Goal: Transaction & Acquisition: Purchase product/service

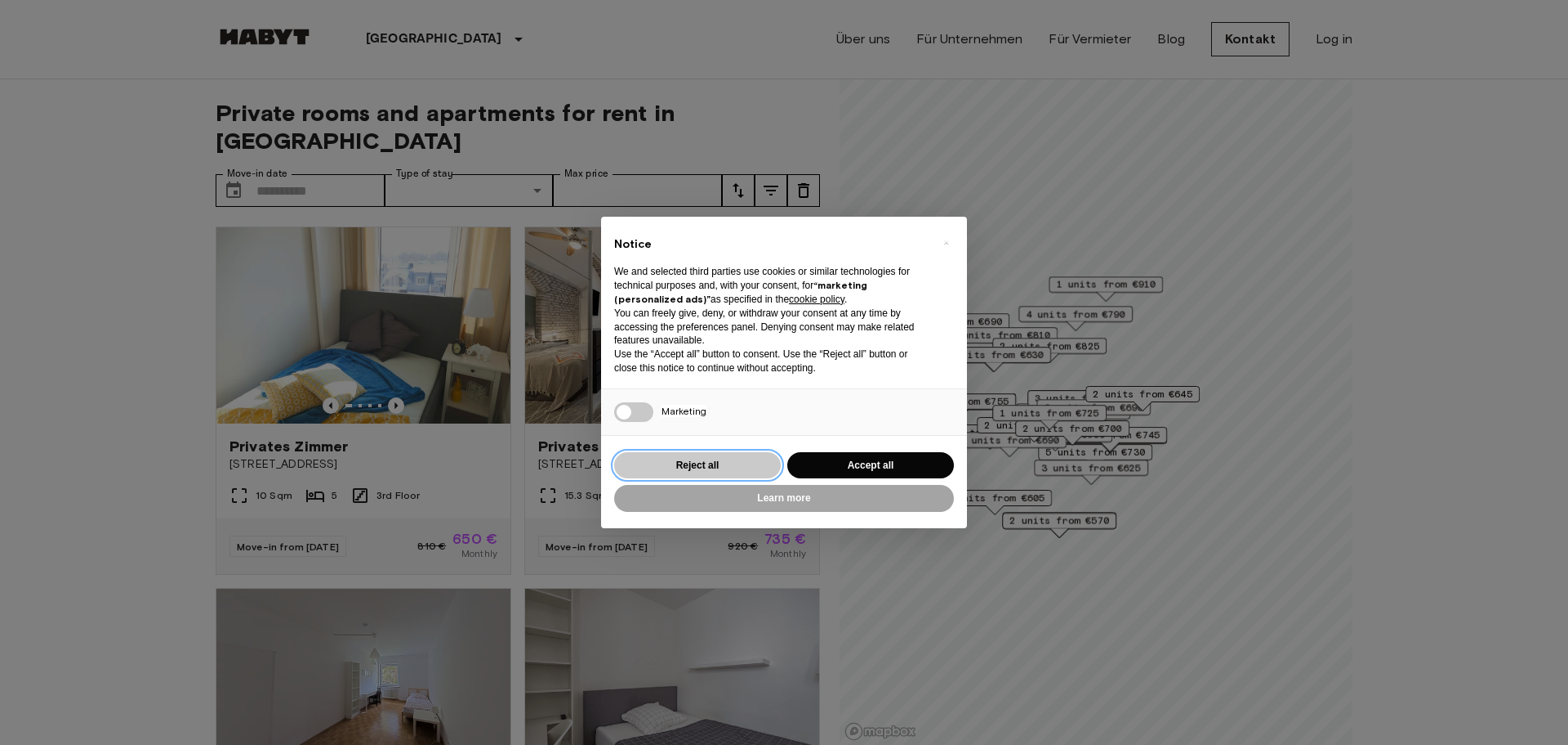
click at [770, 463] on button "Reject all" at bounding box center [697, 466] width 167 height 27
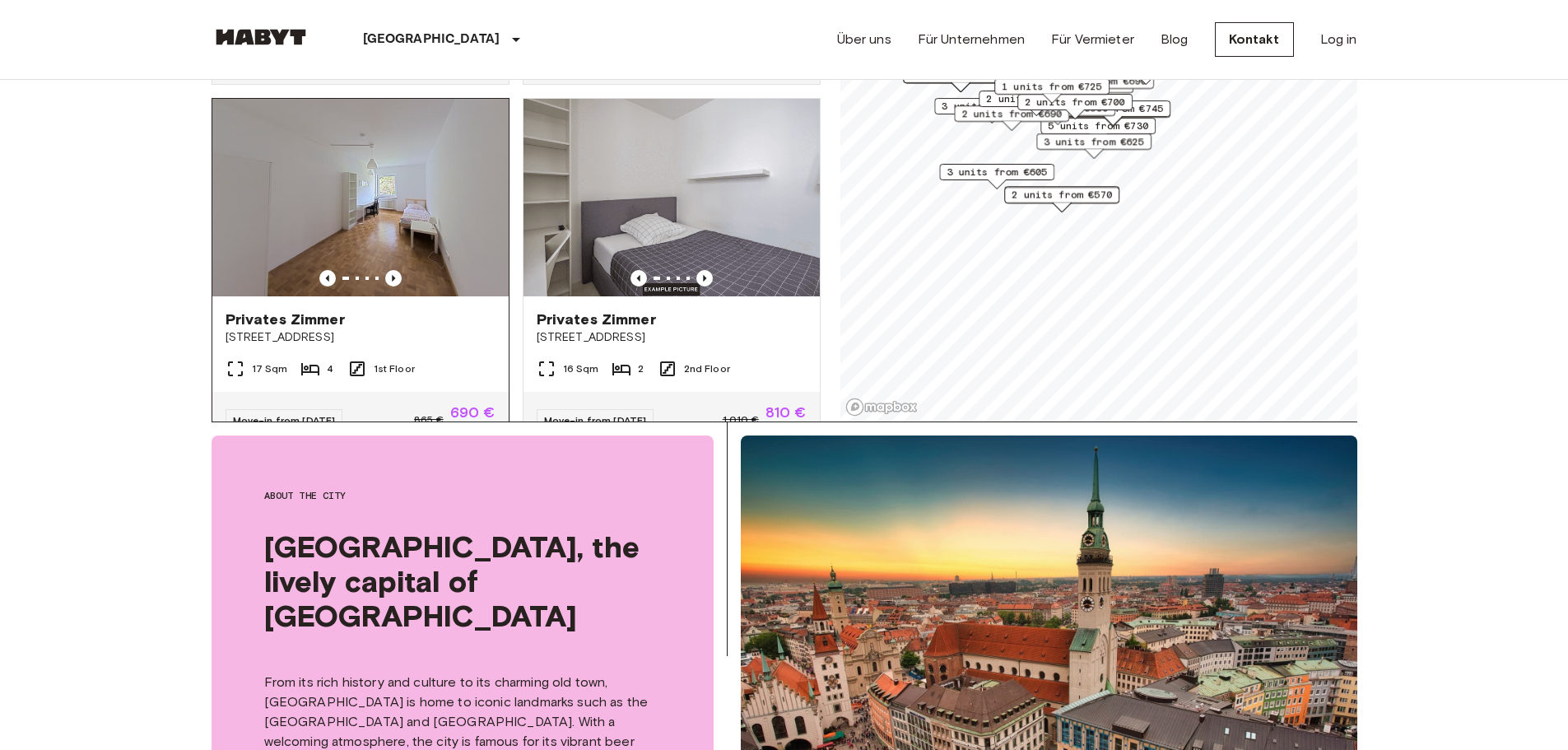
scroll to position [246, 0]
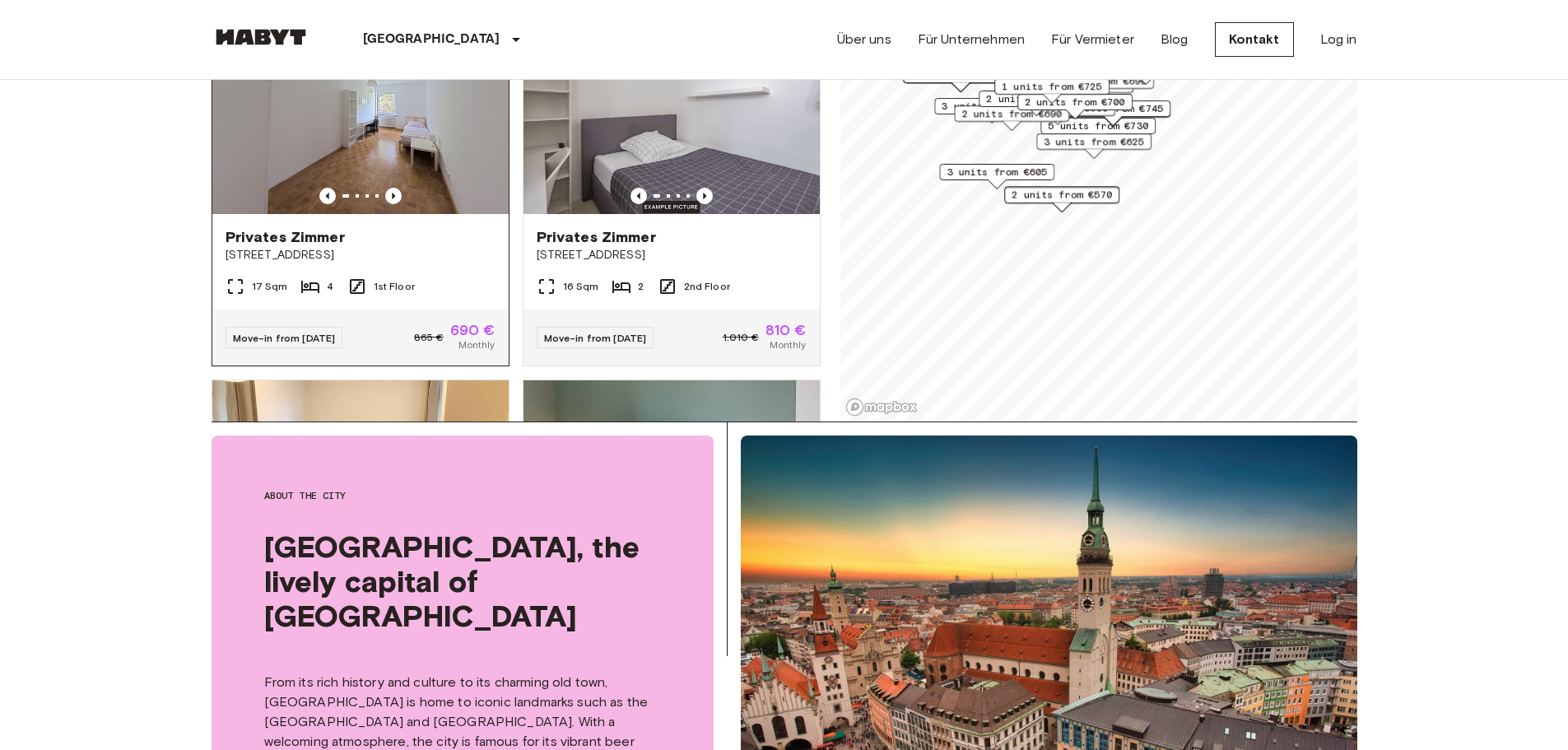
click at [408, 152] on img at bounding box center [360, 115] width 297 height 197
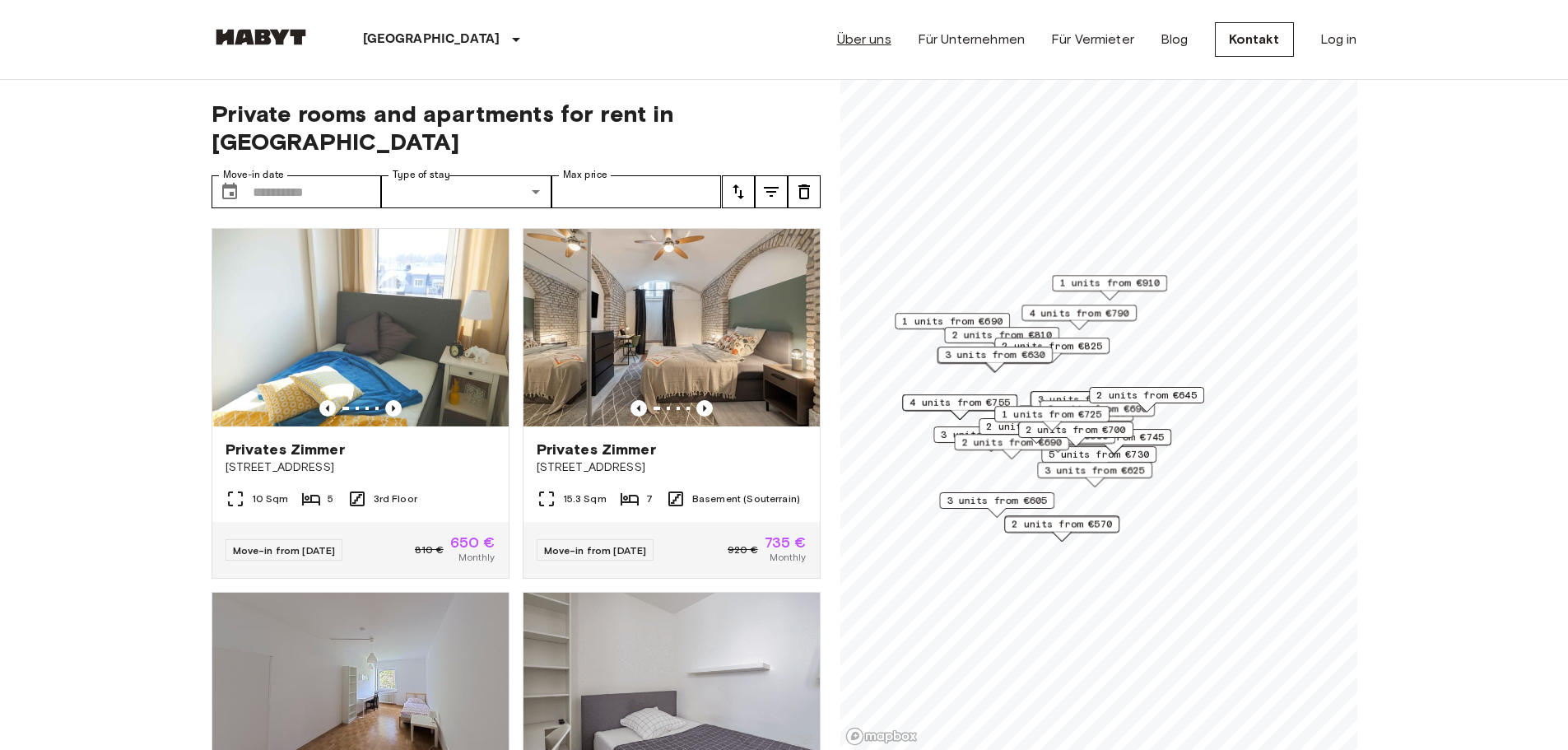
click at [862, 39] on link "Über uns" at bounding box center [863, 39] width 54 height 20
click at [739, 182] on icon "tune" at bounding box center [738, 191] width 20 height 20
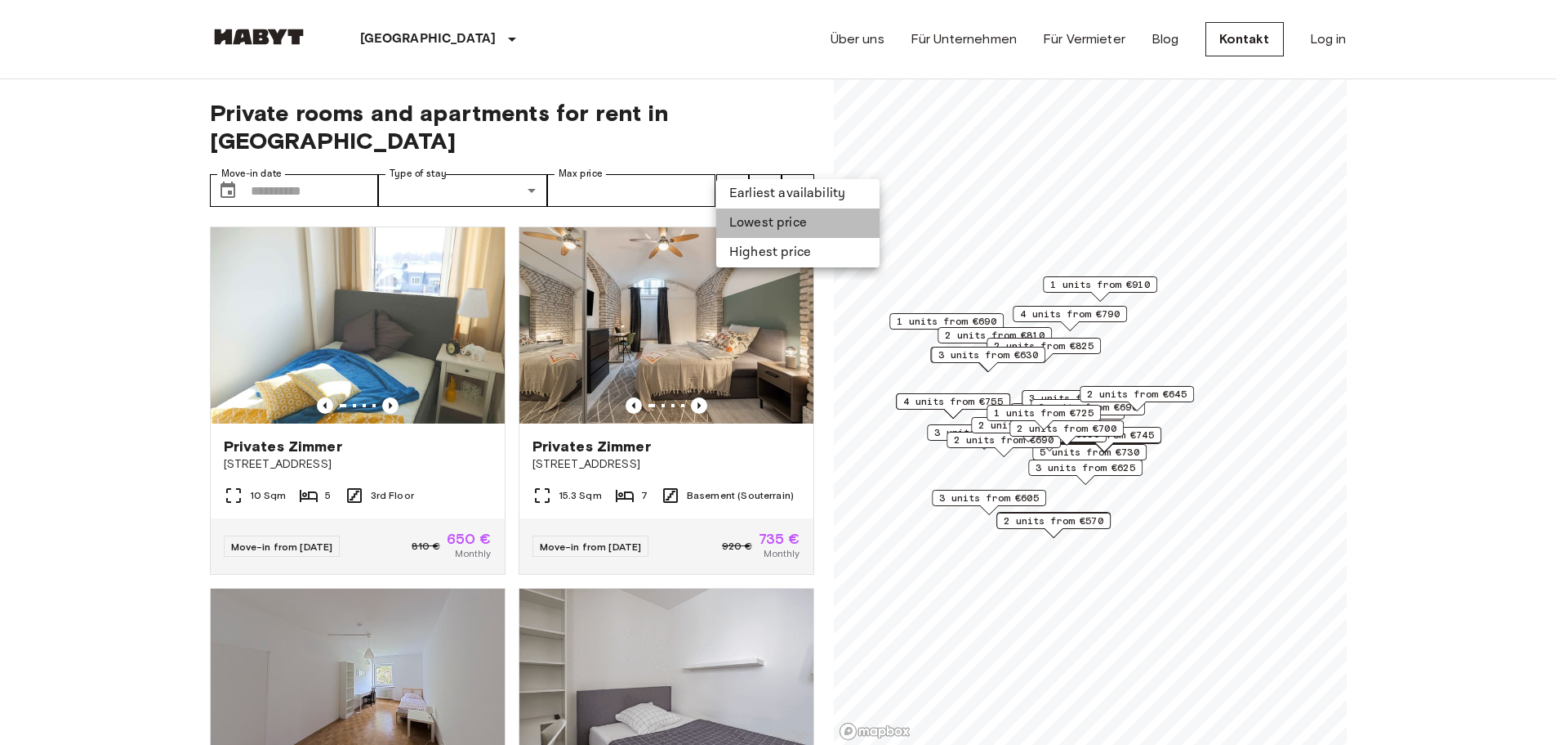
click at [764, 224] on li "Lowest price" at bounding box center [798, 223] width 164 height 29
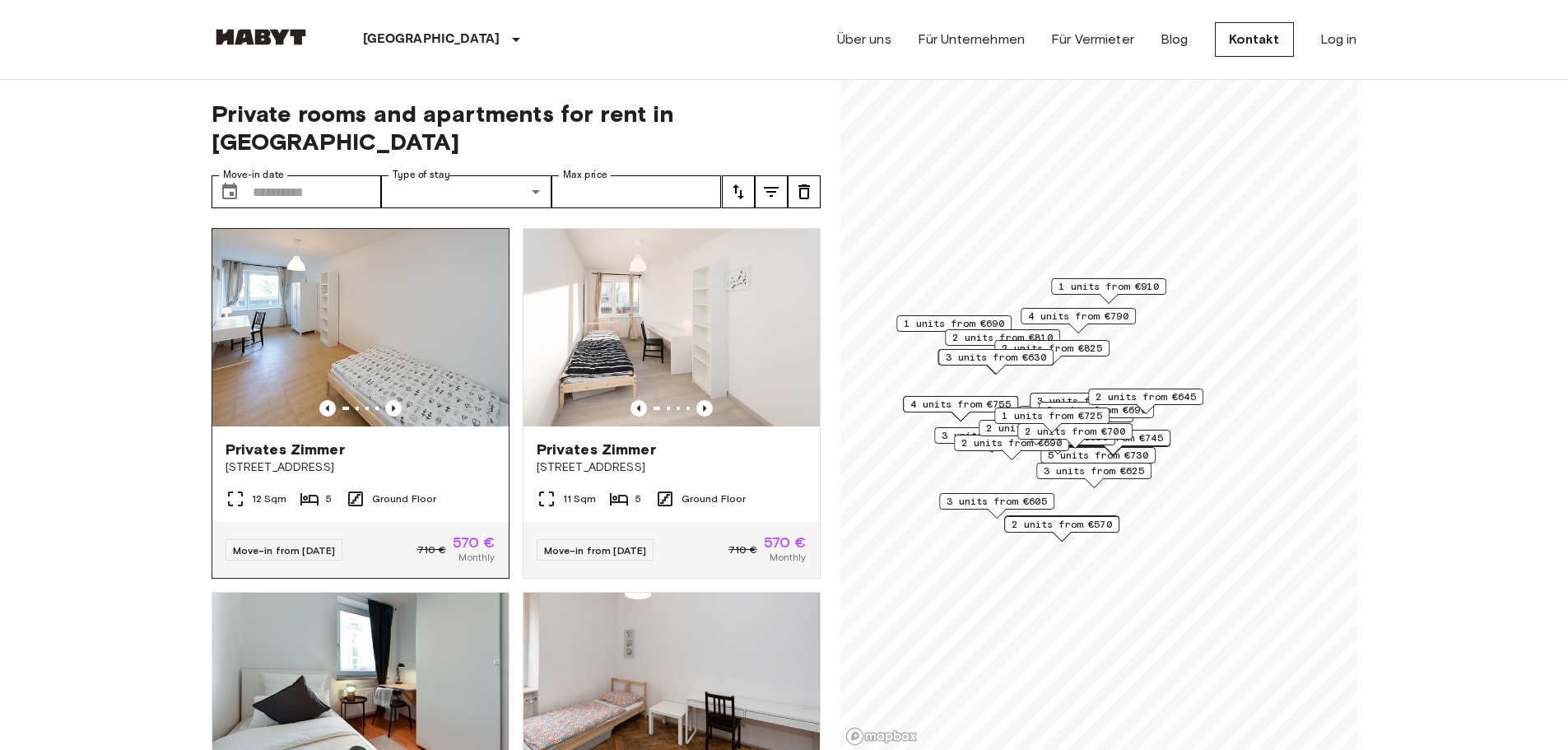
click at [464, 459] on span "[STREET_ADDRESS]" at bounding box center [360, 467] width 270 height 17
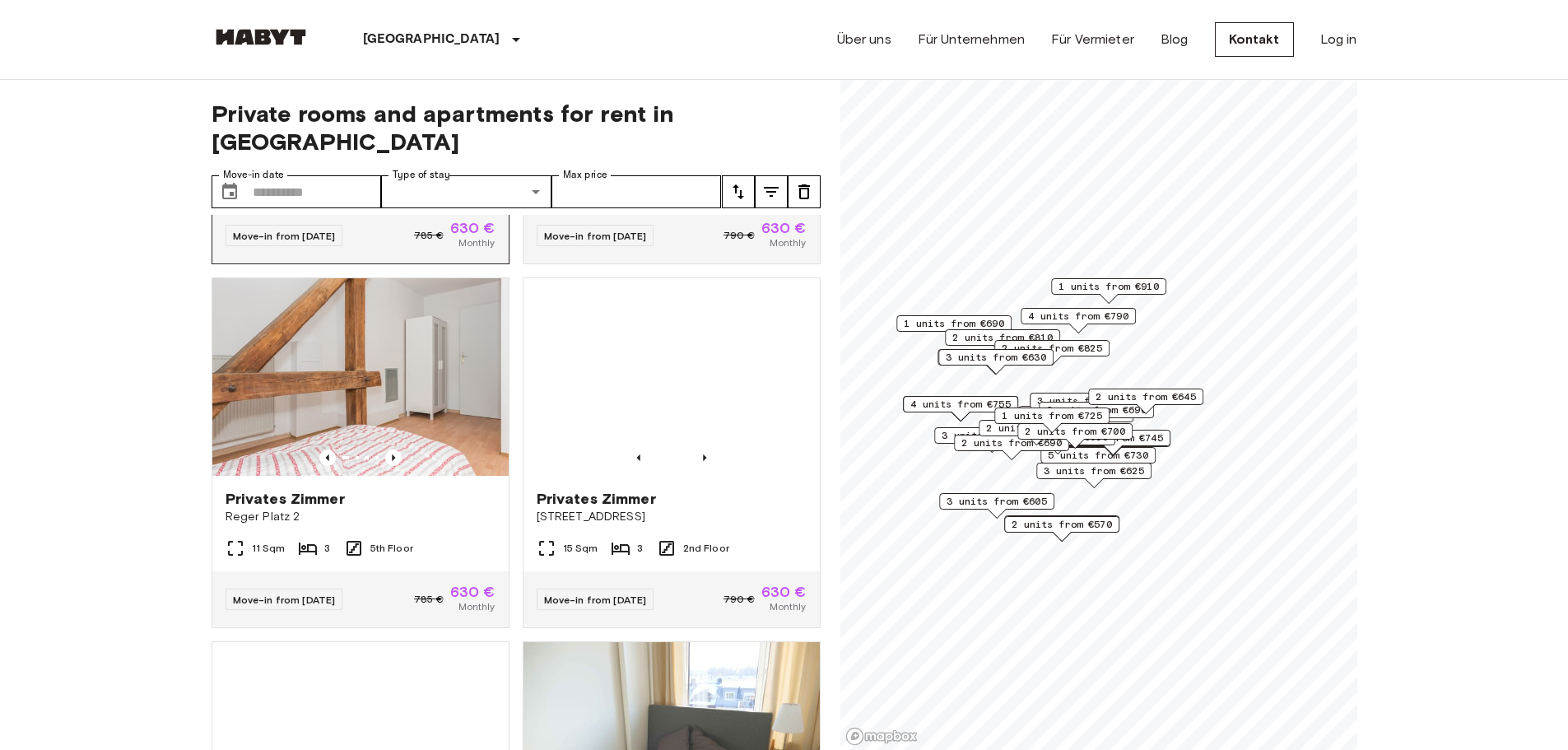
scroll to position [1070, 0]
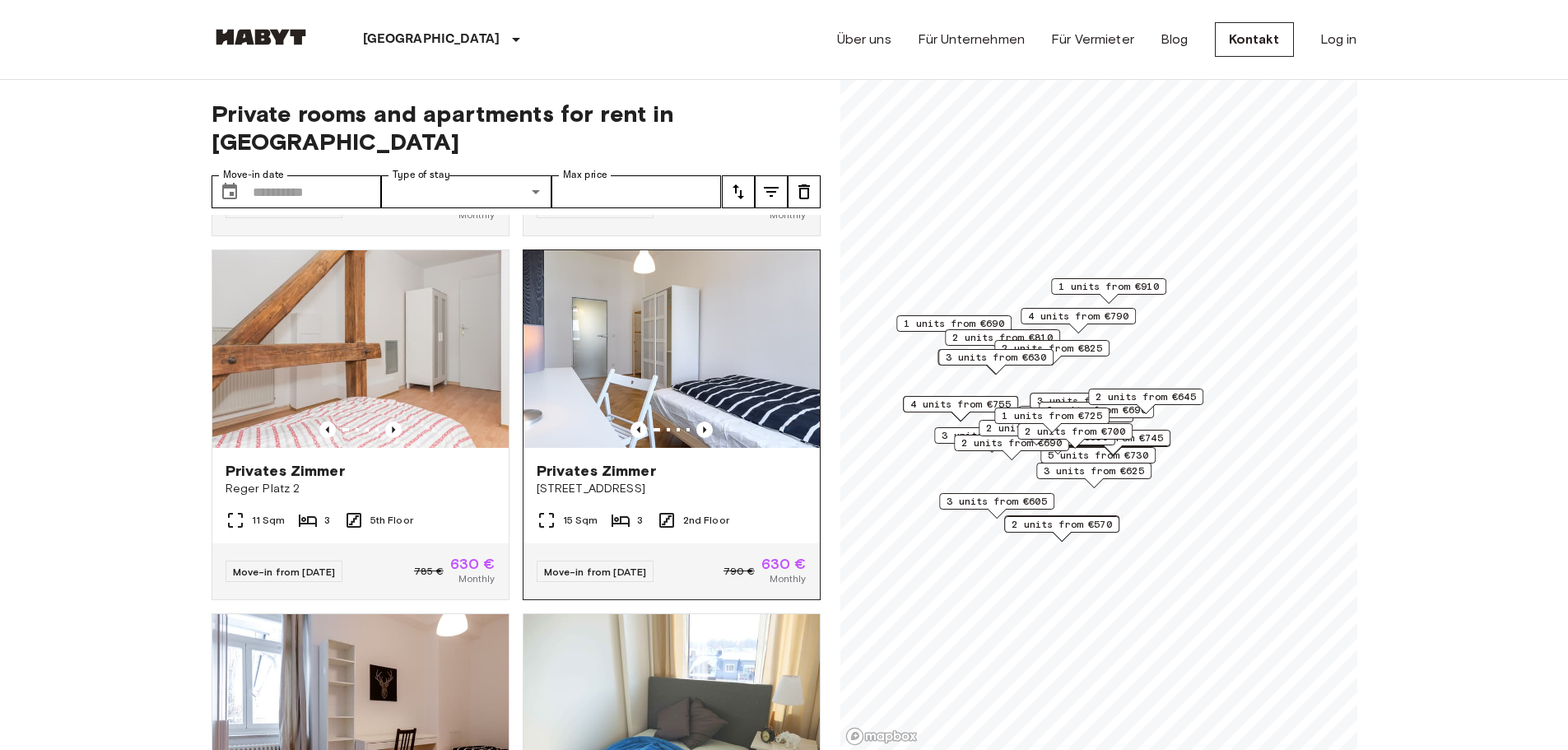
click at [670, 392] on img at bounding box center [672, 348] width 297 height 197
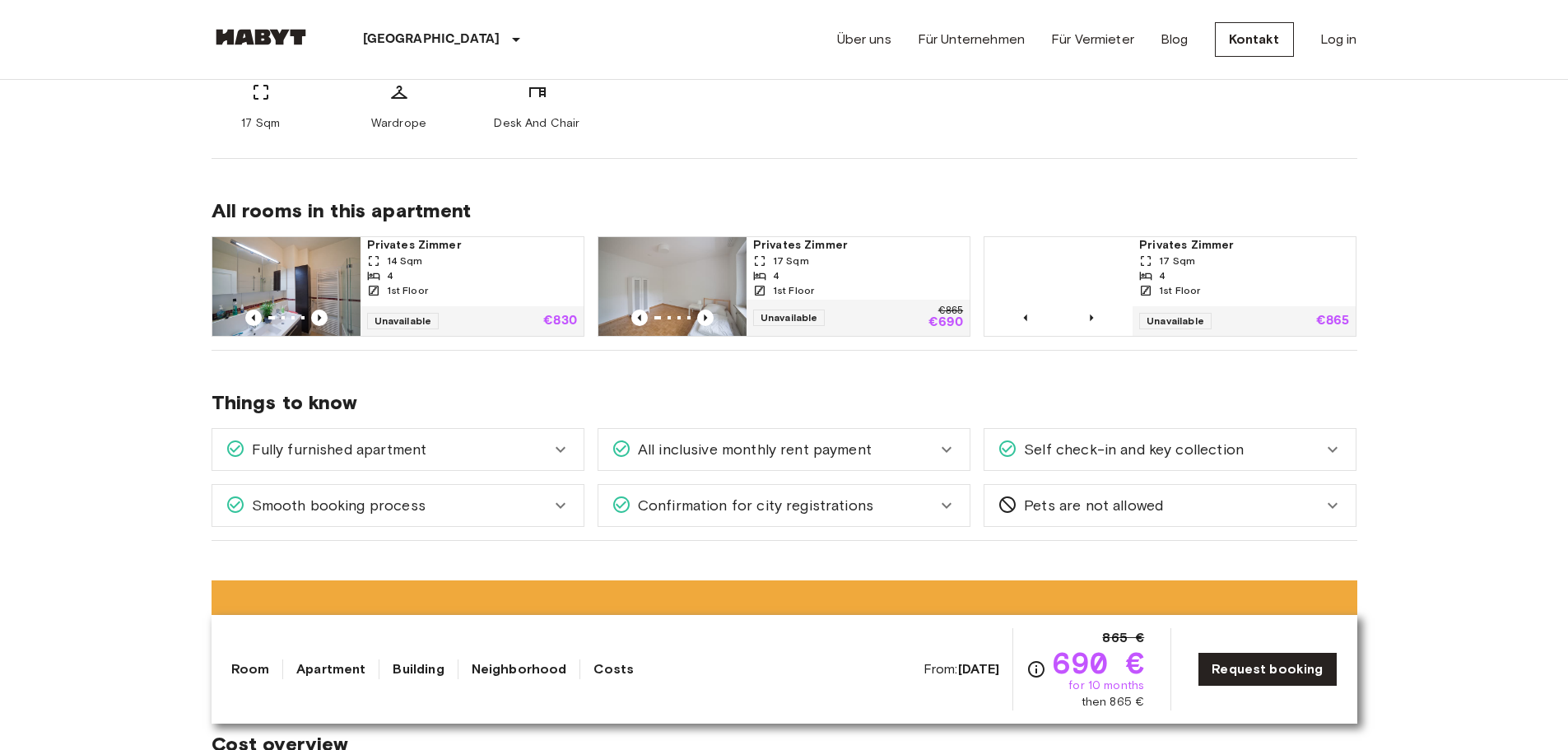
scroll to position [988, 0]
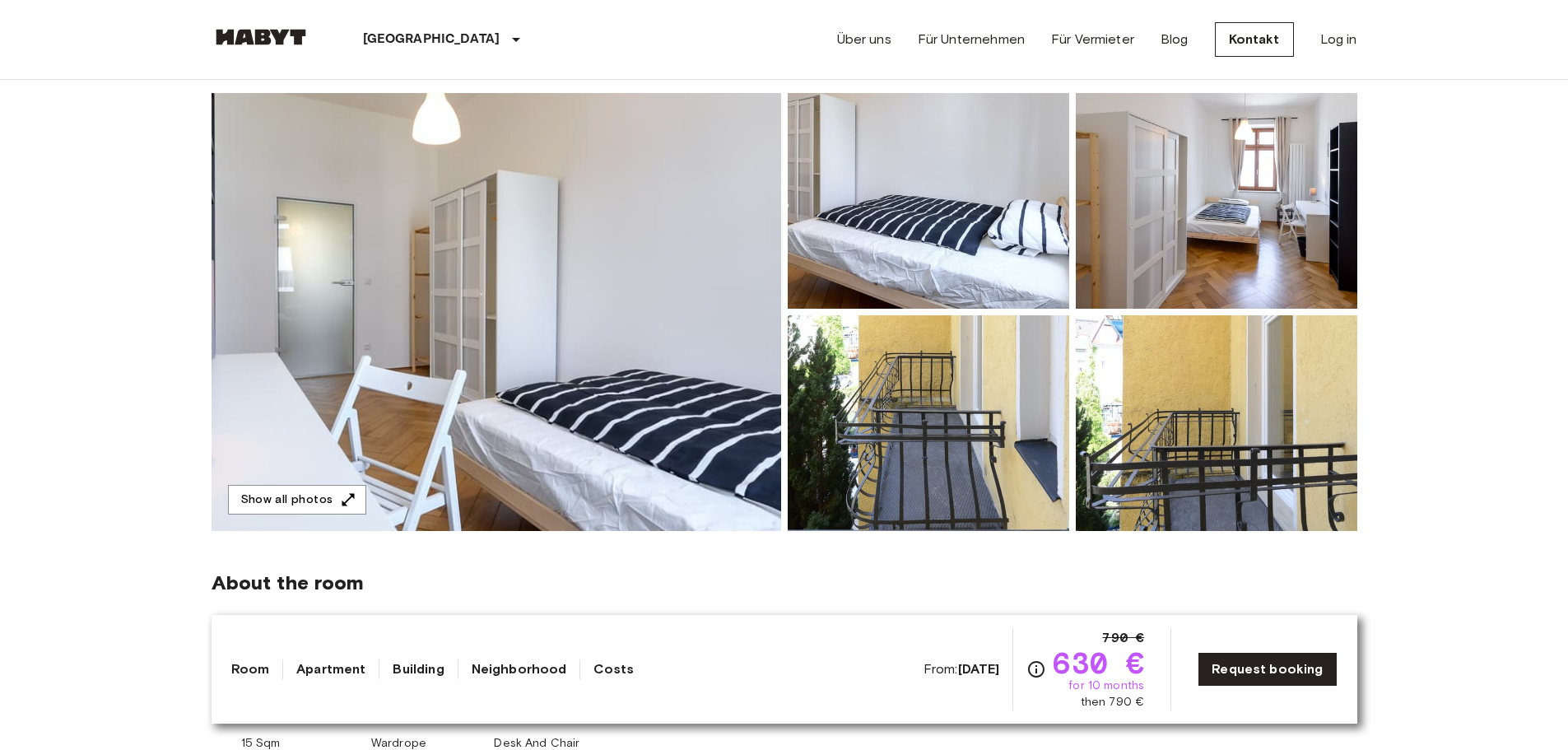
scroll to position [165, 0]
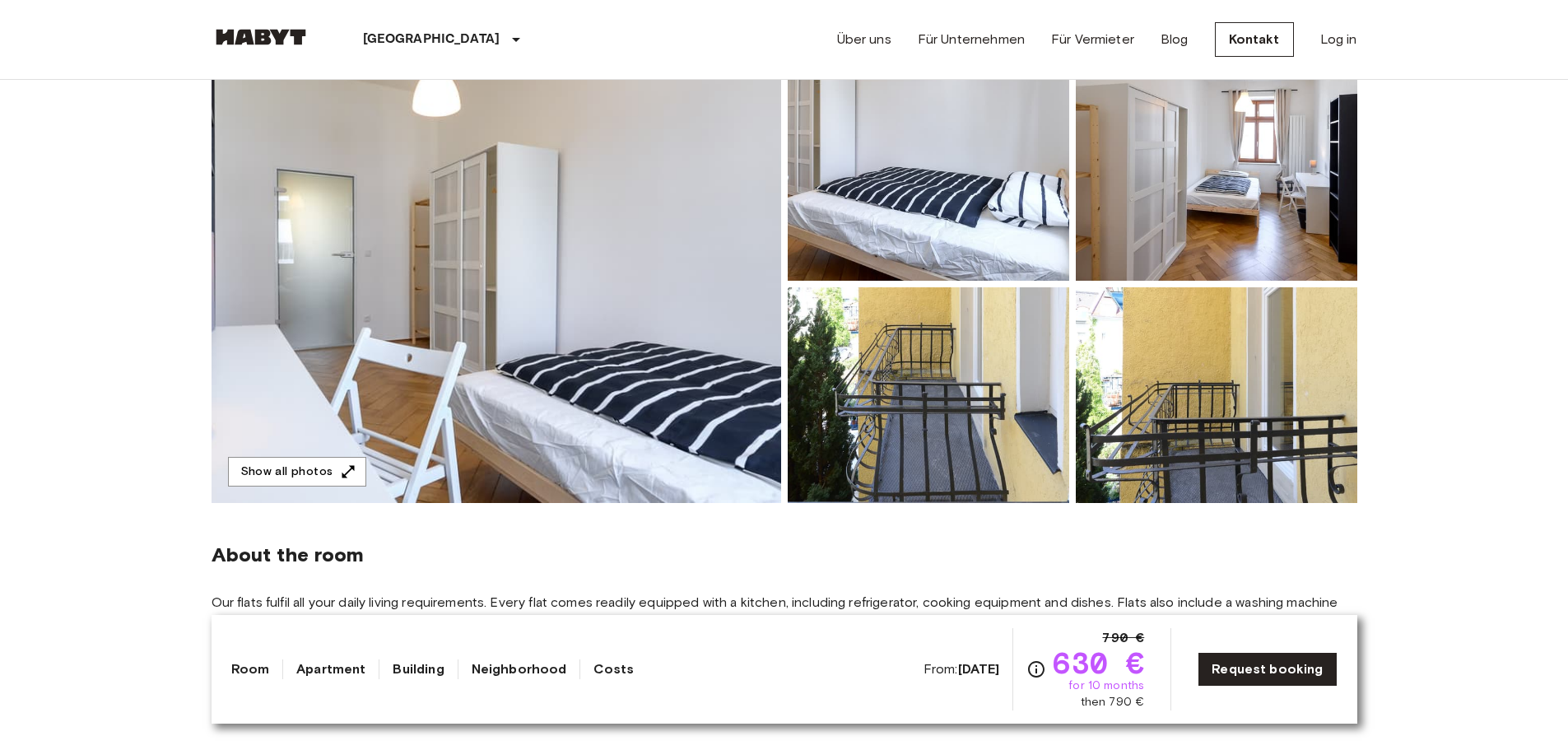
click at [911, 257] on img at bounding box center [928, 173] width 282 height 216
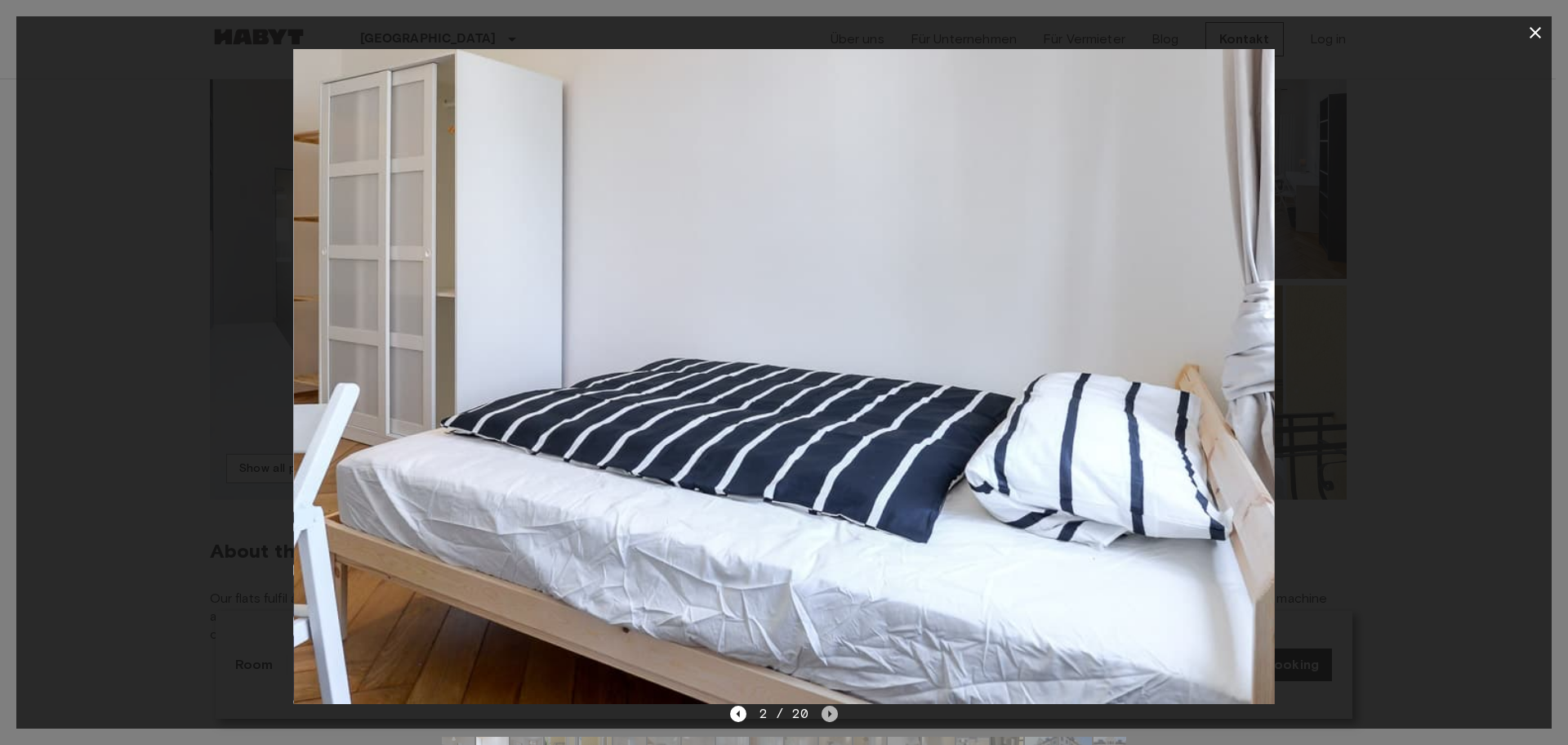
click at [831, 712] on icon "Next image" at bounding box center [829, 713] width 17 height 17
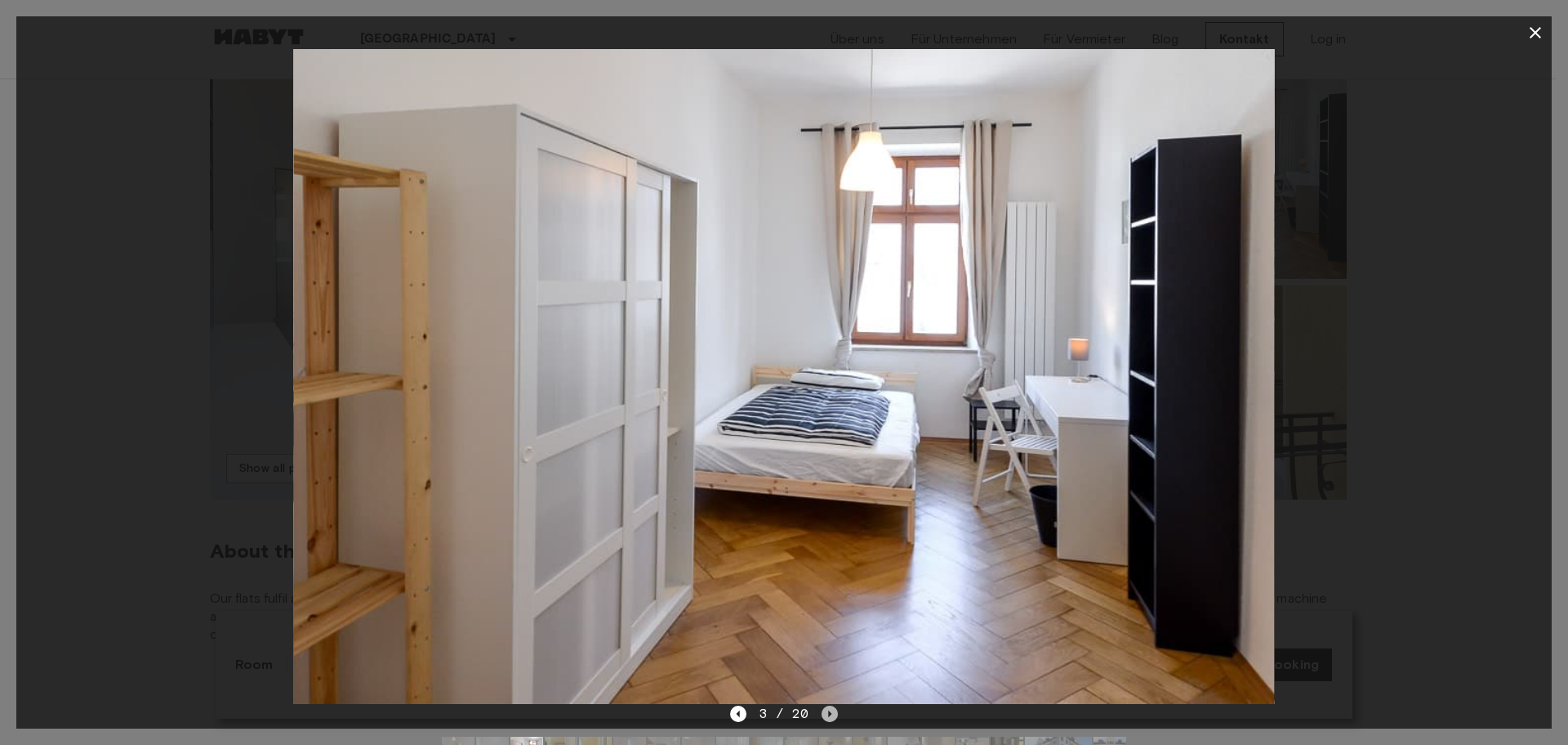
click at [831, 712] on icon "Next image" at bounding box center [829, 713] width 17 height 17
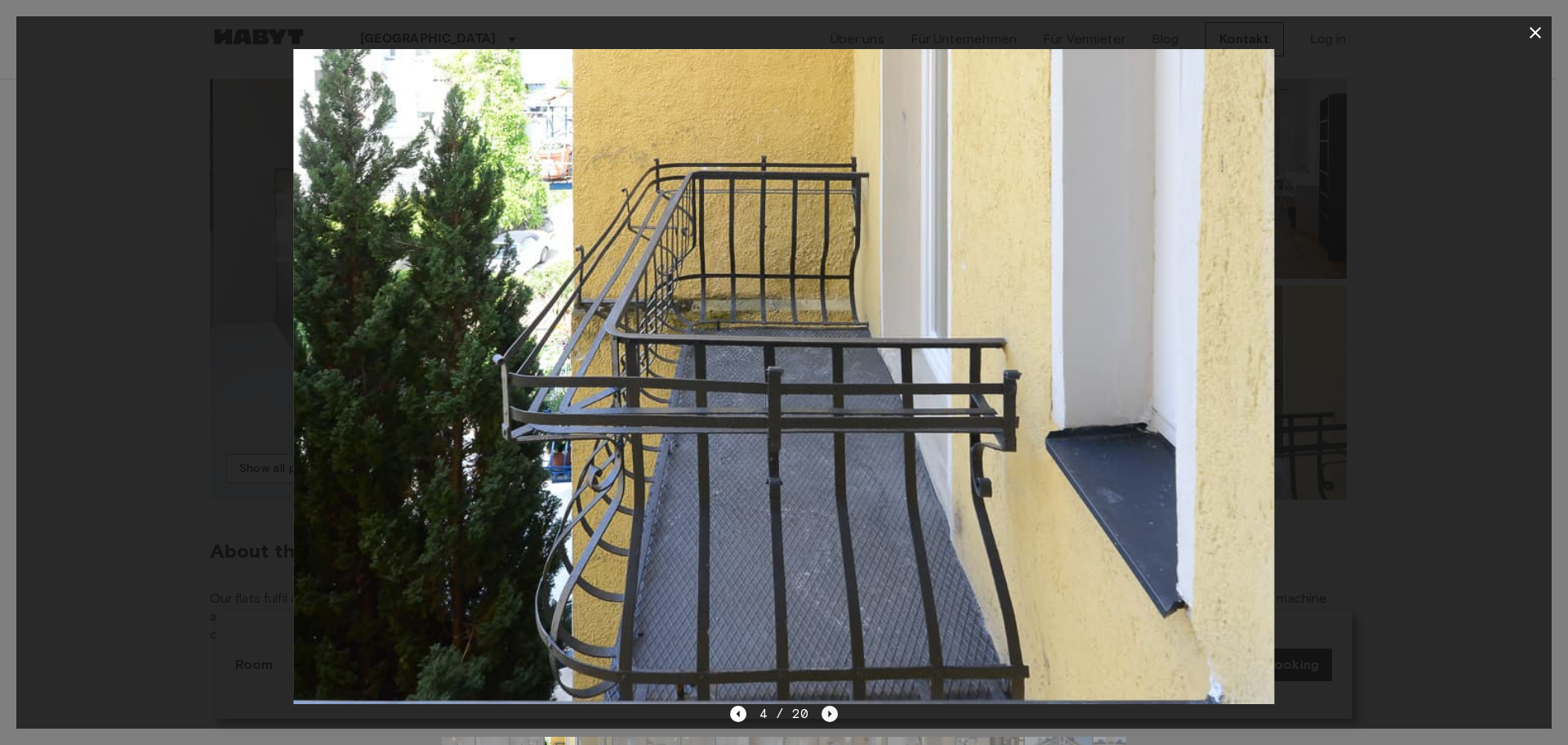
click at [831, 712] on icon "Next image" at bounding box center [829, 713] width 17 height 17
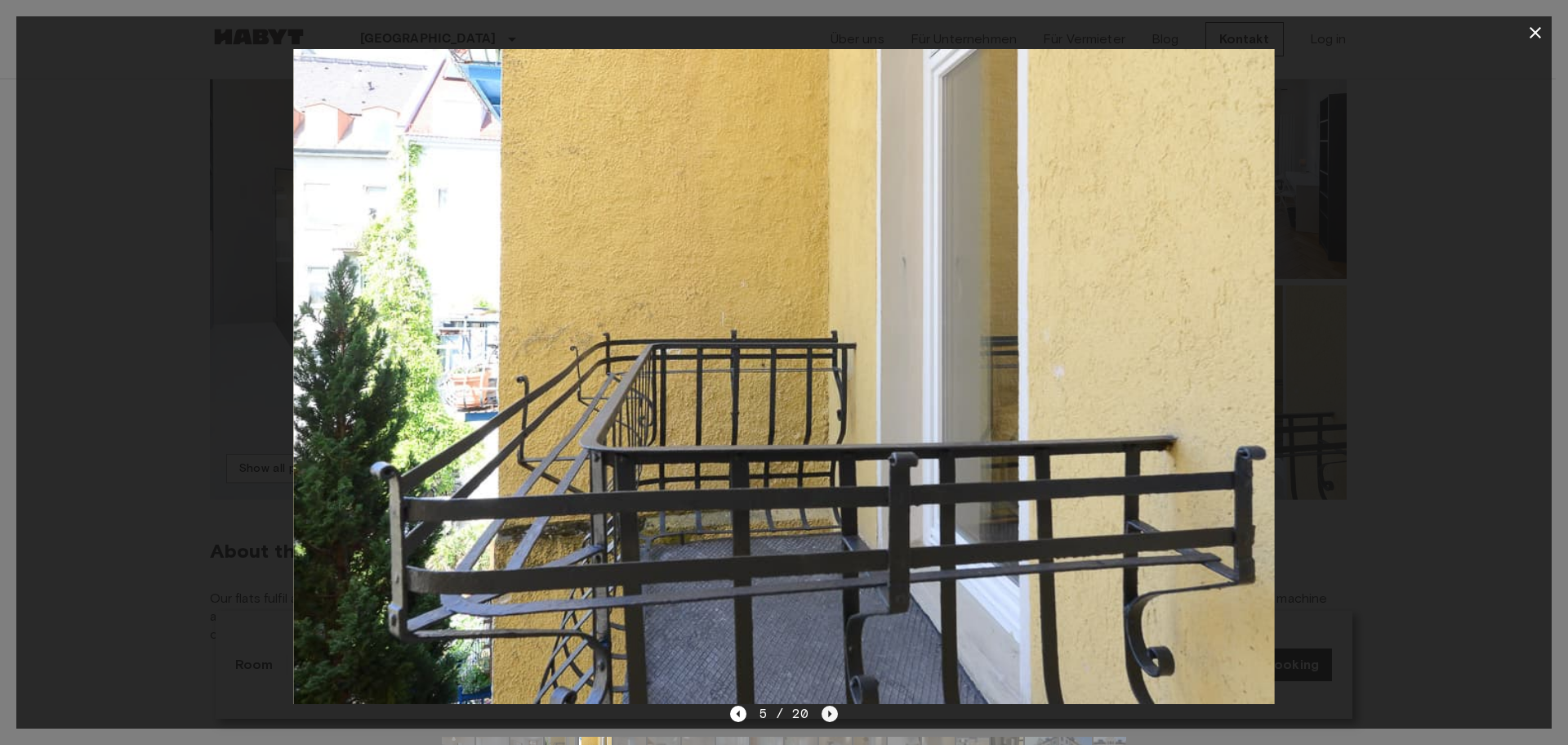
click at [831, 712] on icon "Next image" at bounding box center [829, 713] width 17 height 17
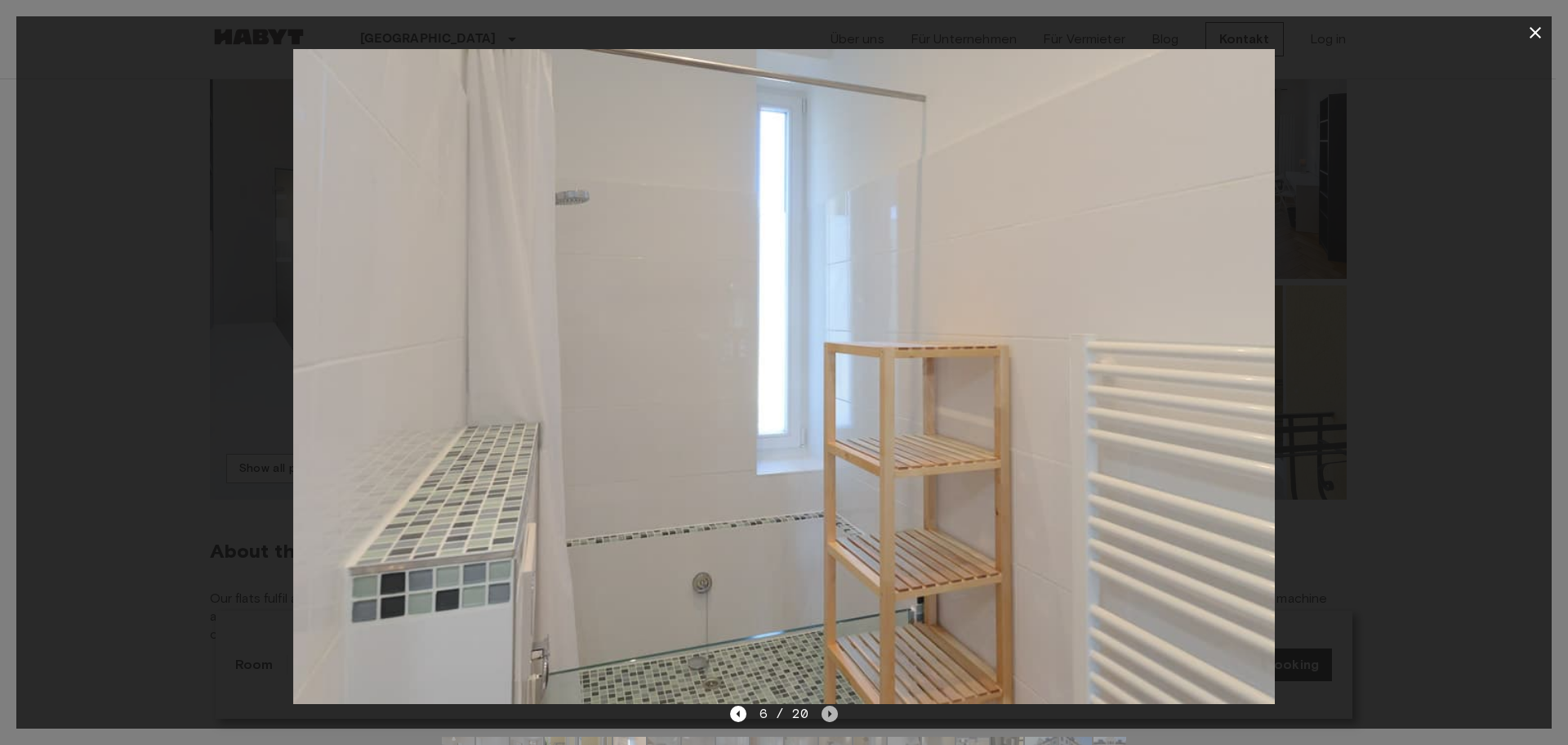
click at [831, 712] on icon "Next image" at bounding box center [829, 713] width 17 height 17
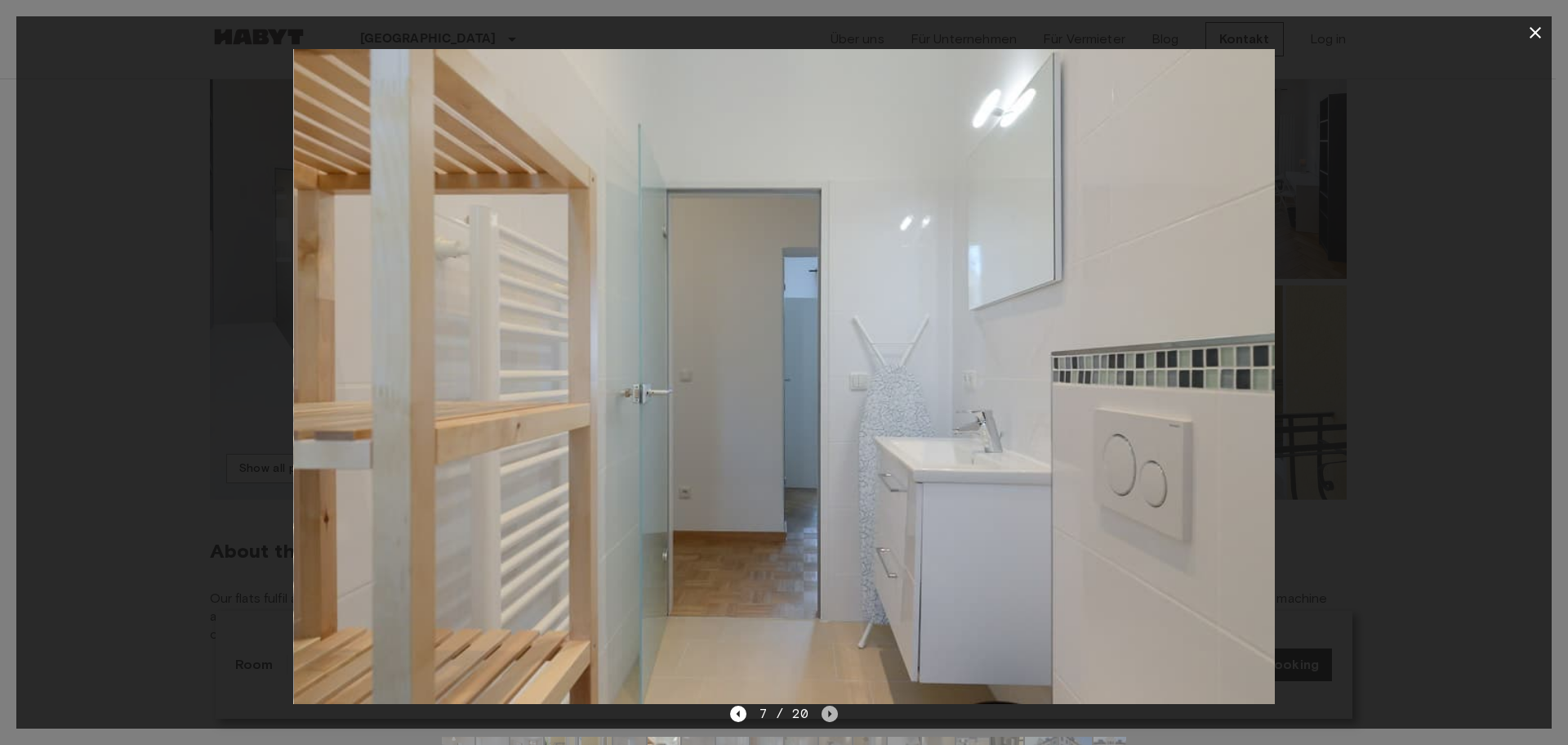
click at [831, 712] on icon "Next image" at bounding box center [829, 713] width 17 height 17
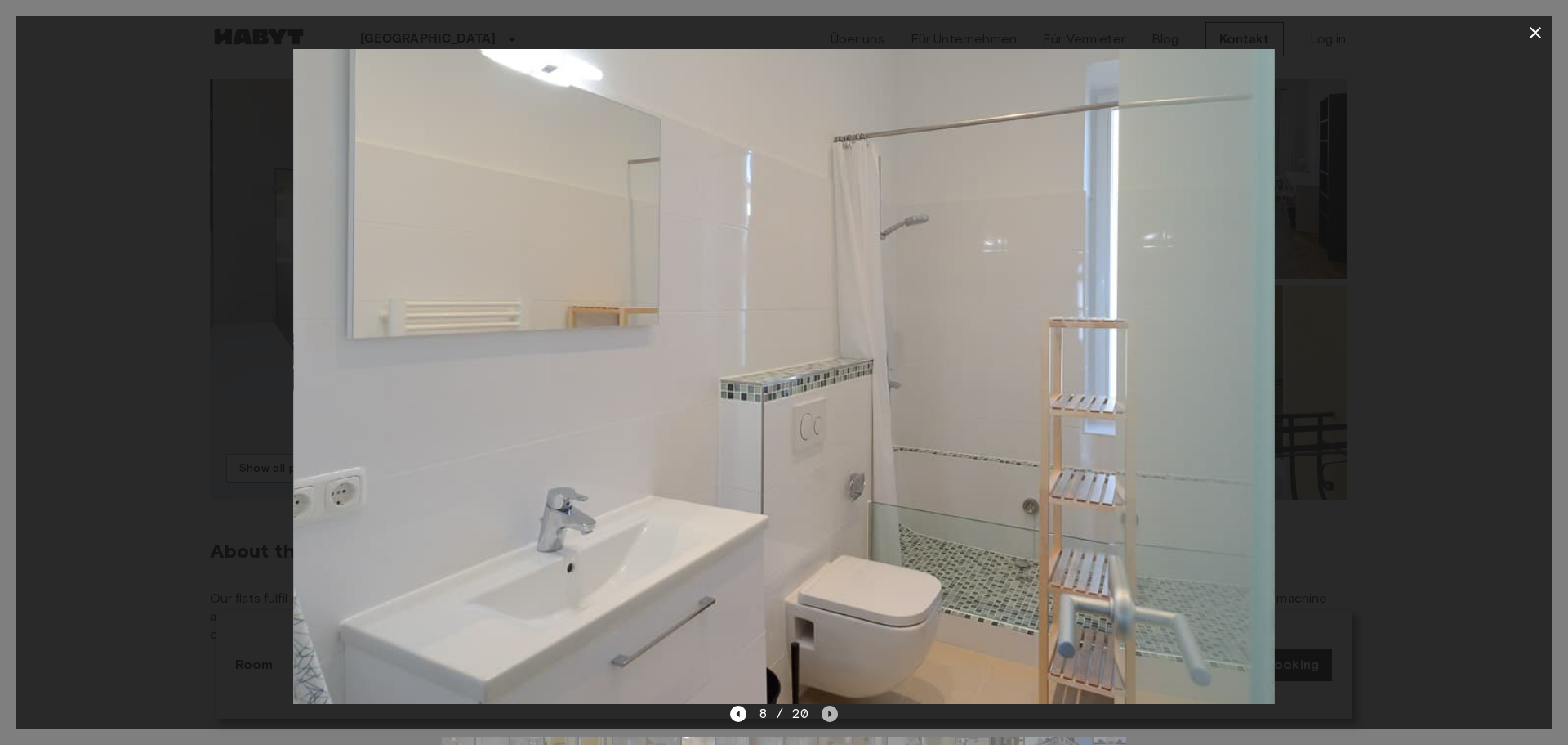
click at [831, 712] on icon "Next image" at bounding box center [829, 713] width 17 height 17
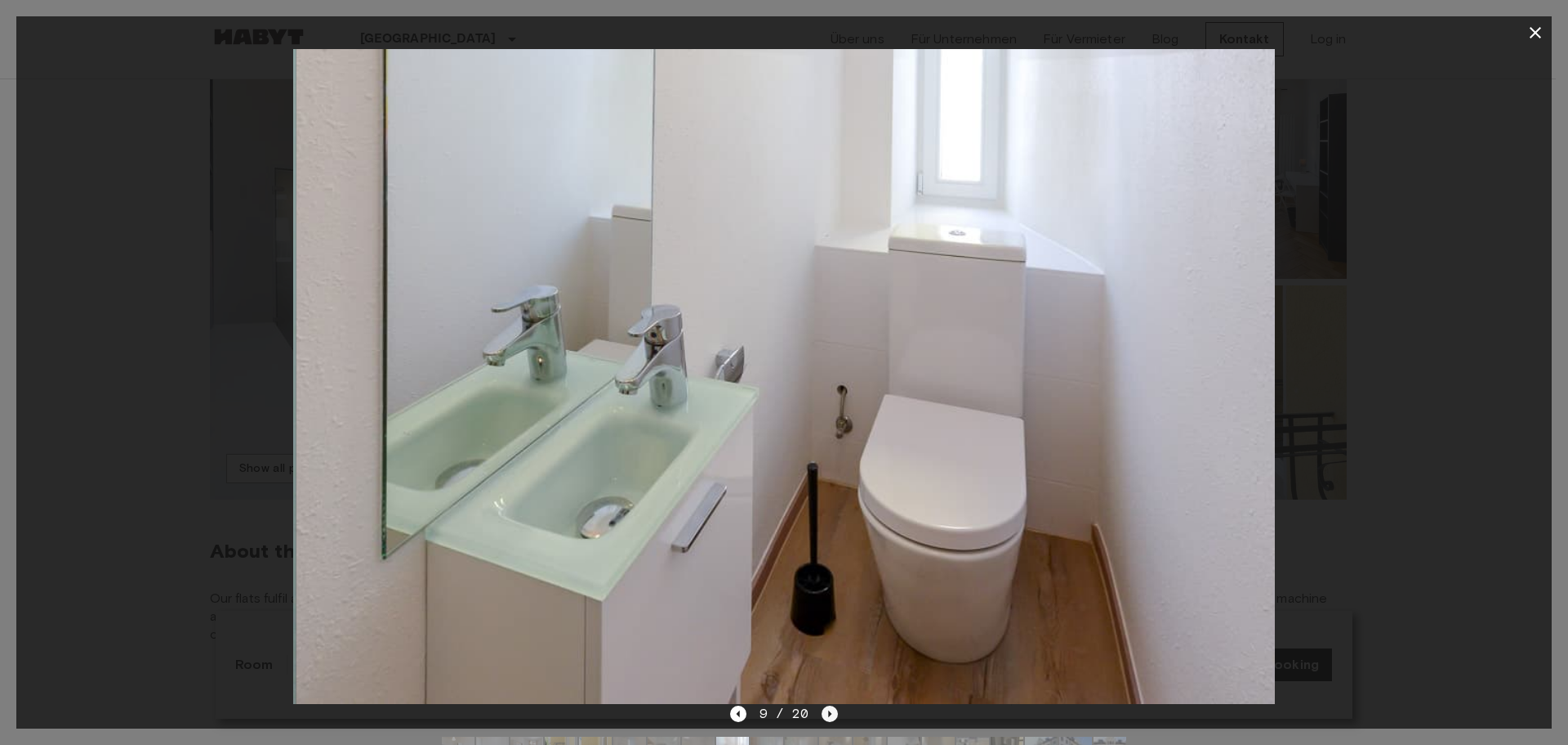
click at [831, 712] on icon "Next image" at bounding box center [829, 713] width 17 height 17
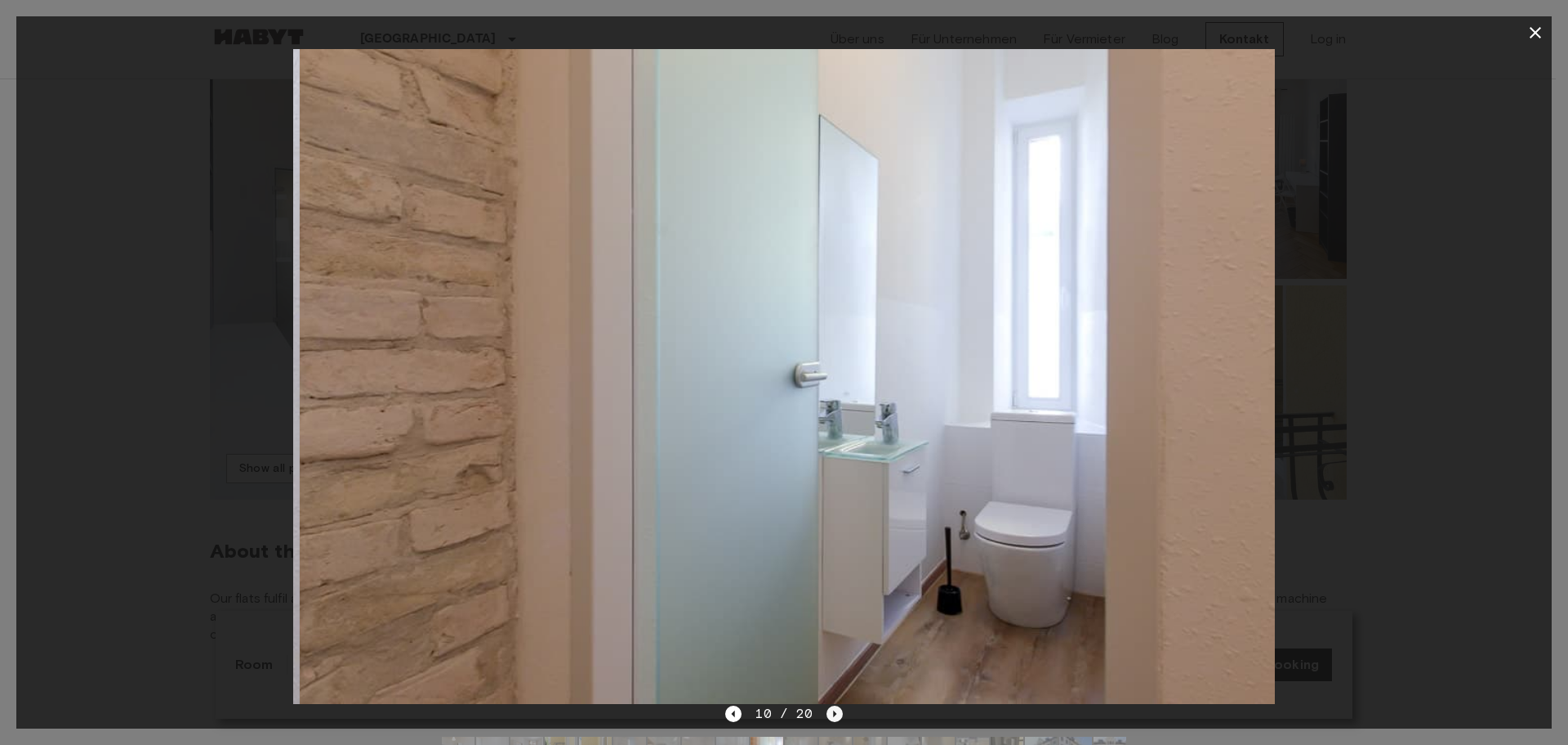
click at [831, 712] on icon "Next image" at bounding box center [834, 713] width 17 height 17
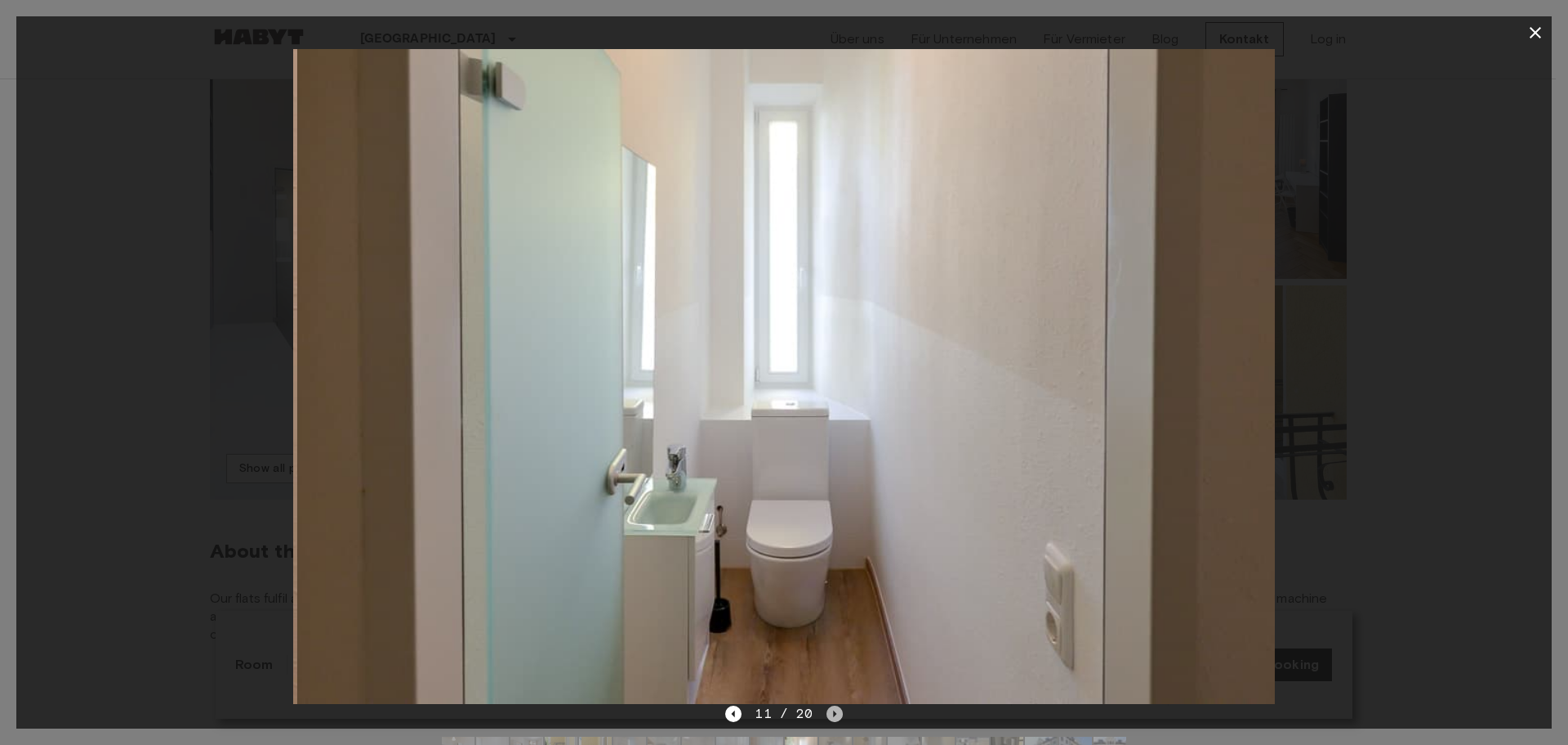
click at [831, 712] on icon "Next image" at bounding box center [834, 713] width 17 height 17
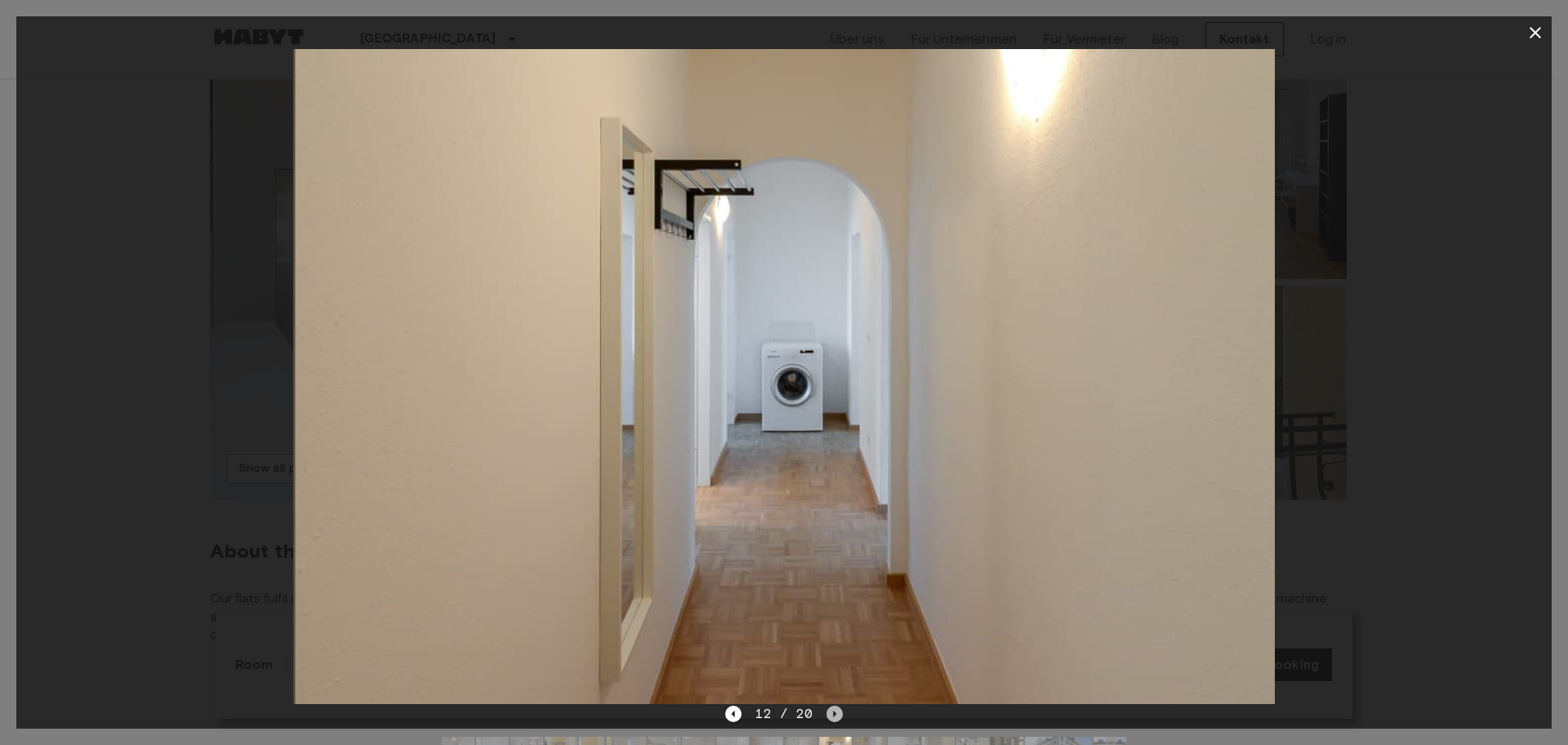
click at [831, 712] on icon "Next image" at bounding box center [834, 713] width 17 height 17
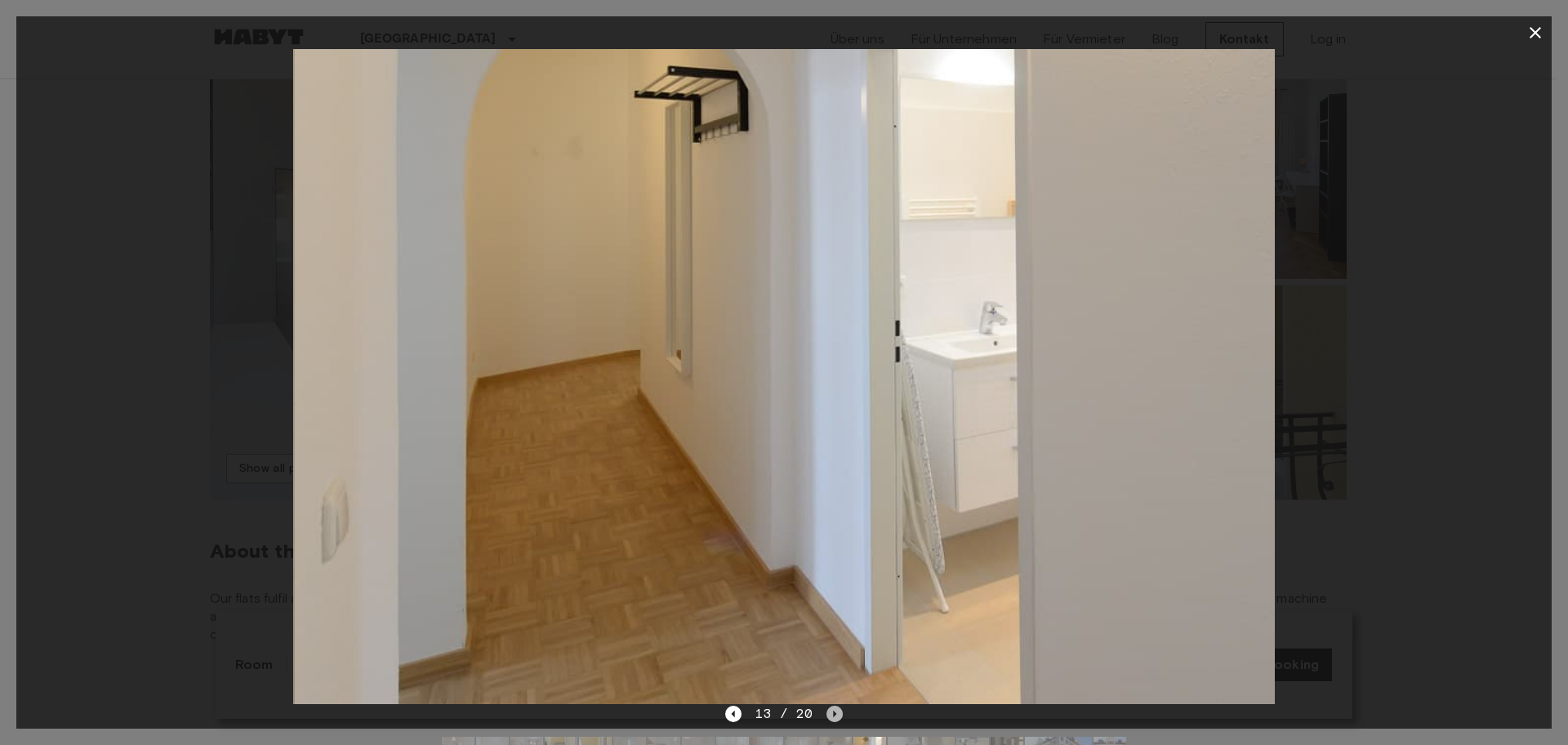
click at [831, 712] on icon "Next image" at bounding box center [834, 713] width 17 height 17
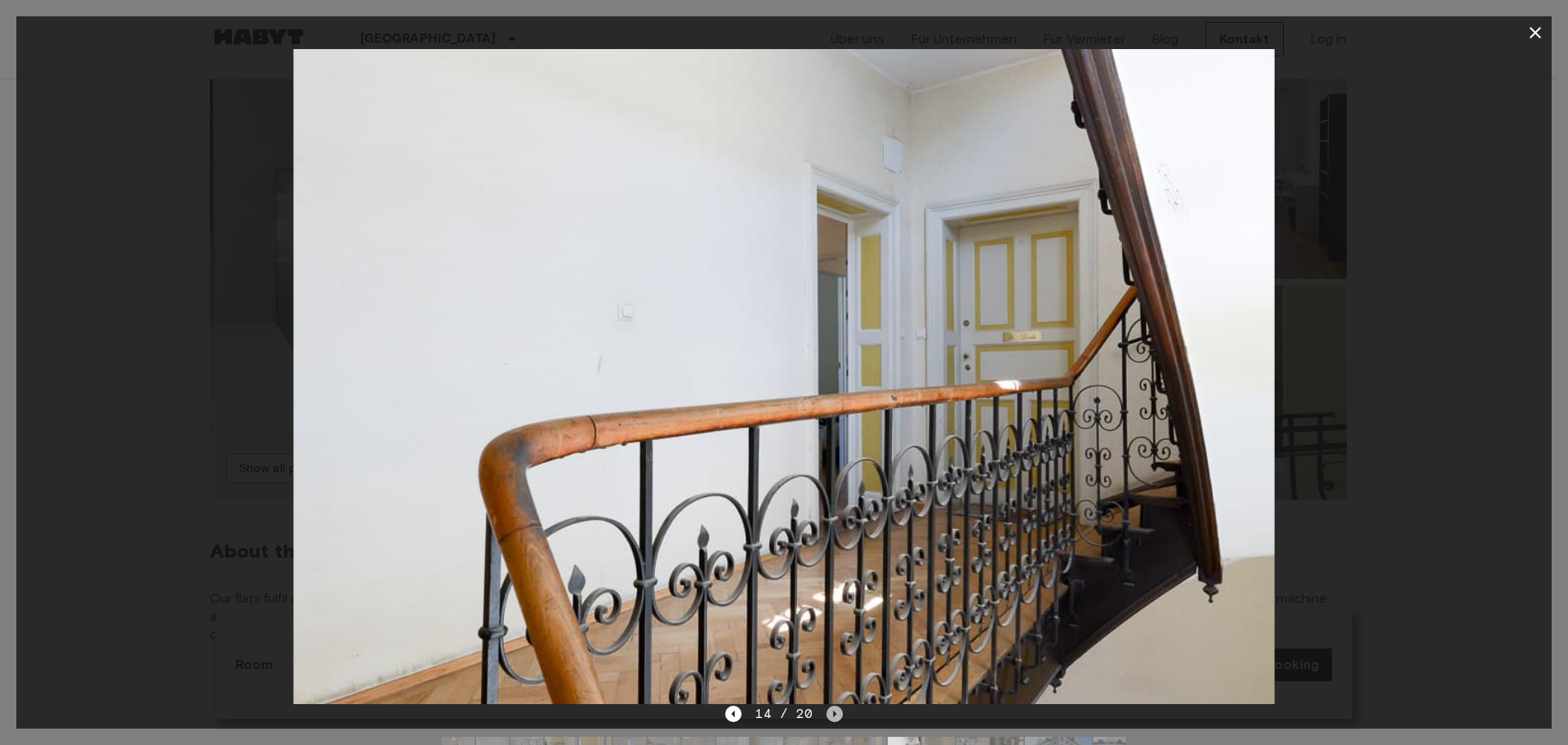
click at [831, 712] on icon "Next image" at bounding box center [834, 713] width 17 height 17
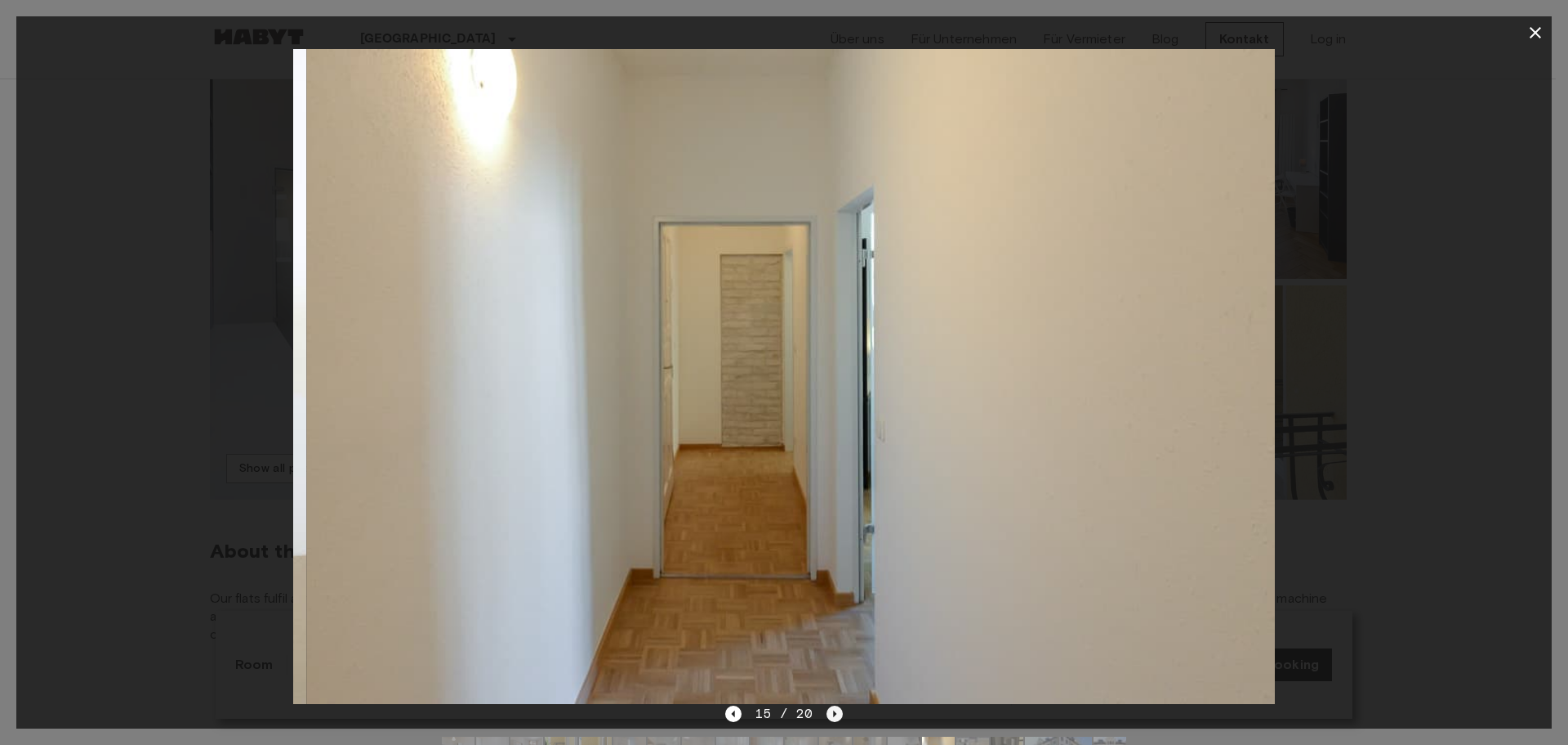
click at [831, 712] on icon "Next image" at bounding box center [834, 713] width 17 height 17
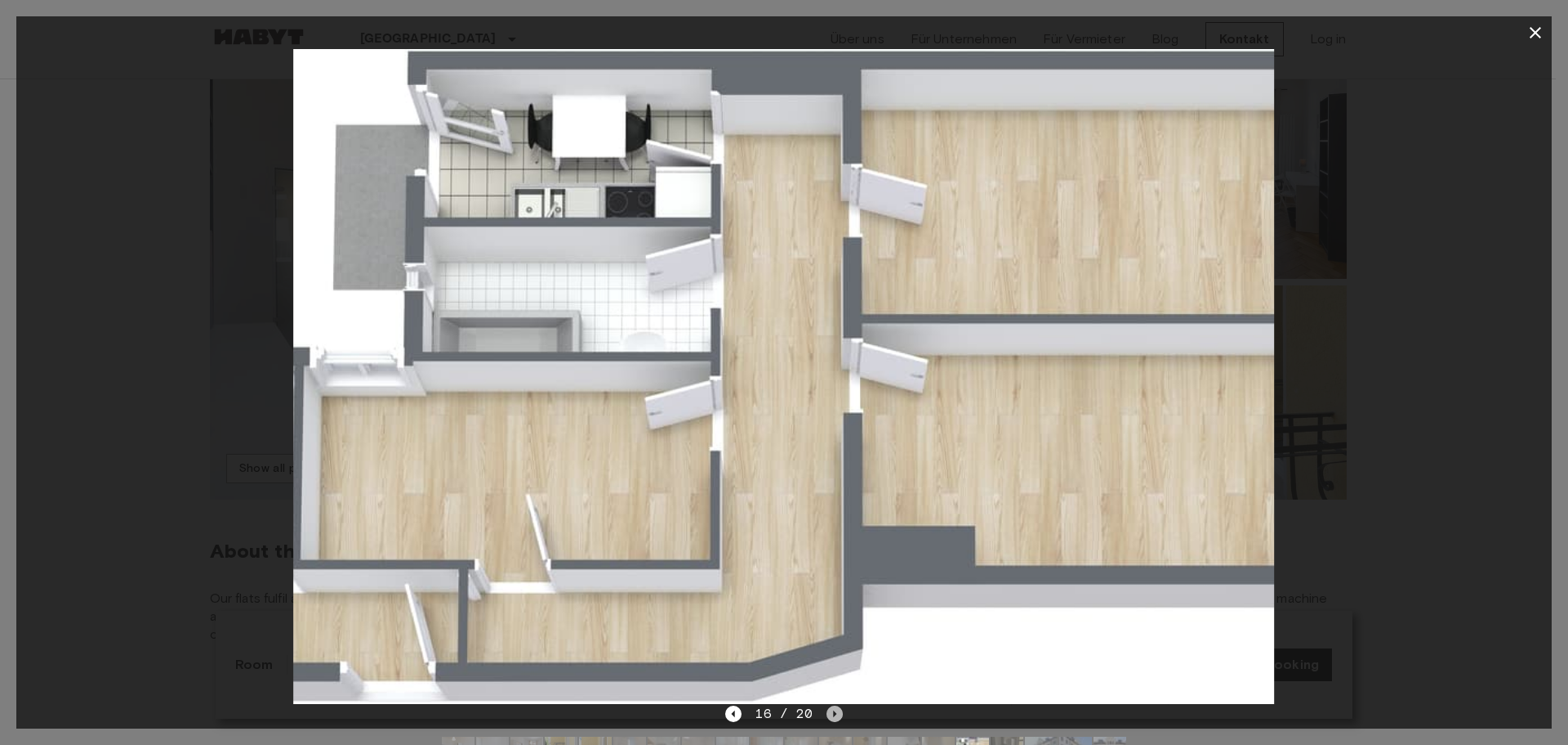
click at [831, 712] on icon "Next image" at bounding box center [834, 713] width 17 height 17
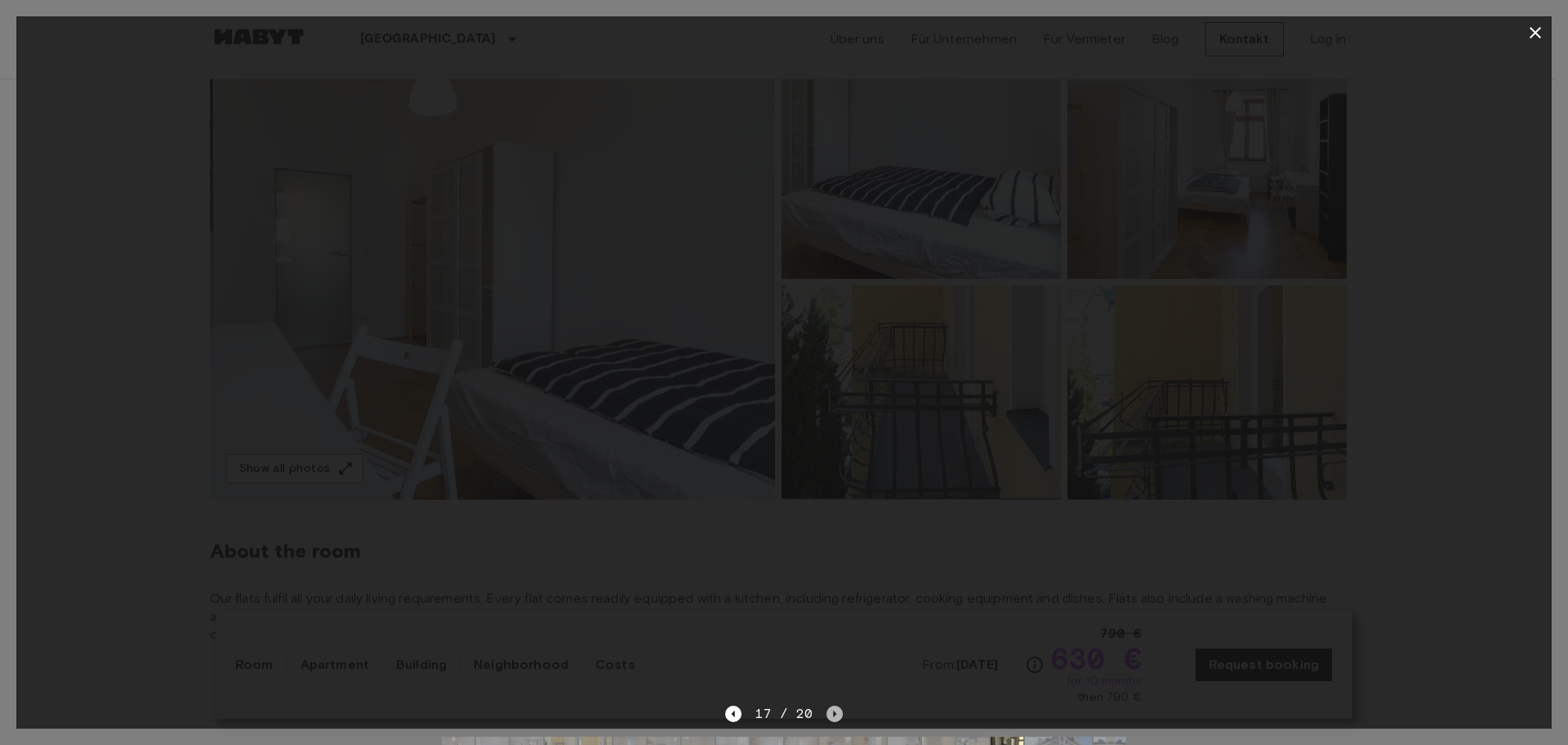
click at [831, 712] on icon "Next image" at bounding box center [834, 713] width 17 height 17
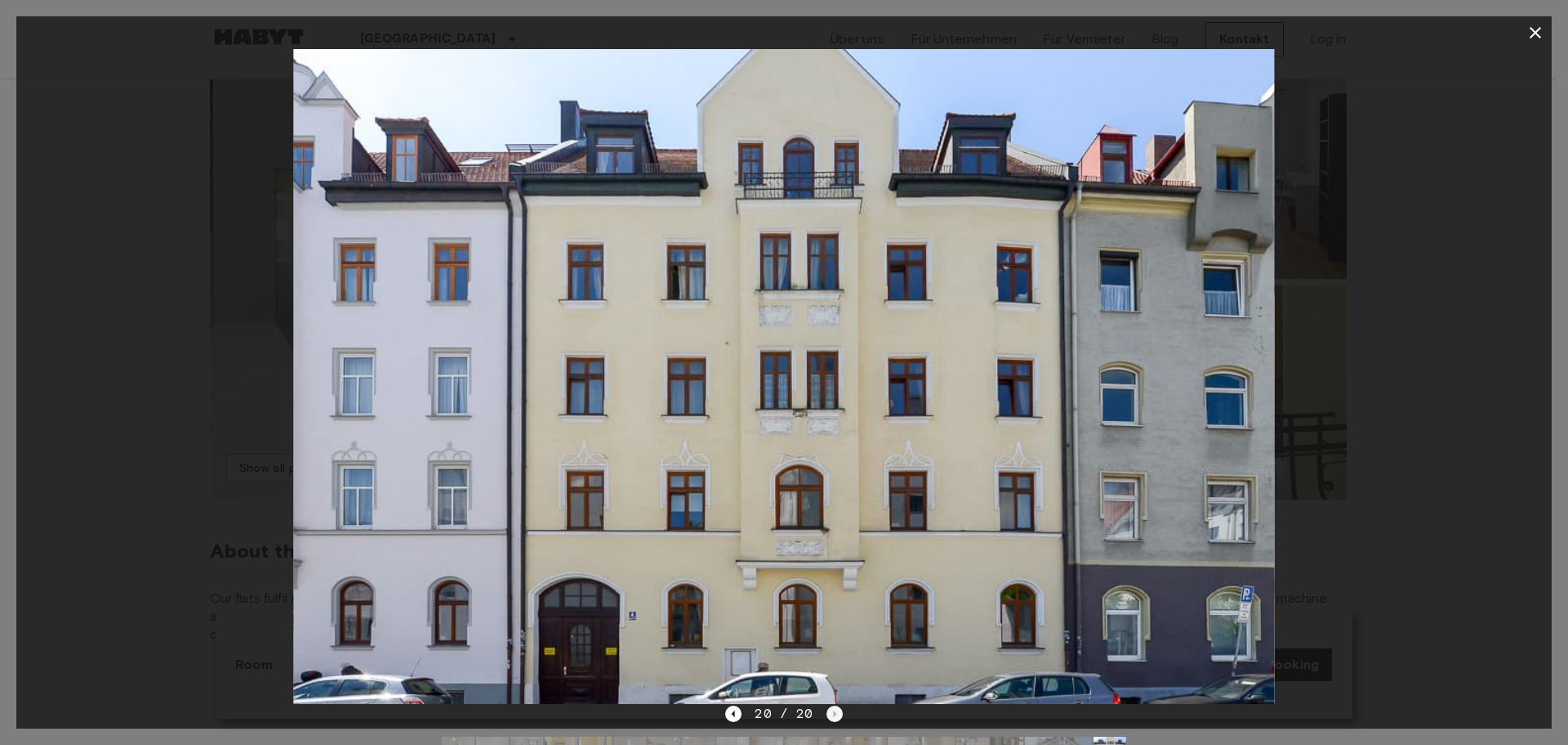
click at [831, 712] on div "20 / 20" at bounding box center [784, 714] width 117 height 20
click at [1536, 32] on icon "button" at bounding box center [1536, 33] width 12 height 12
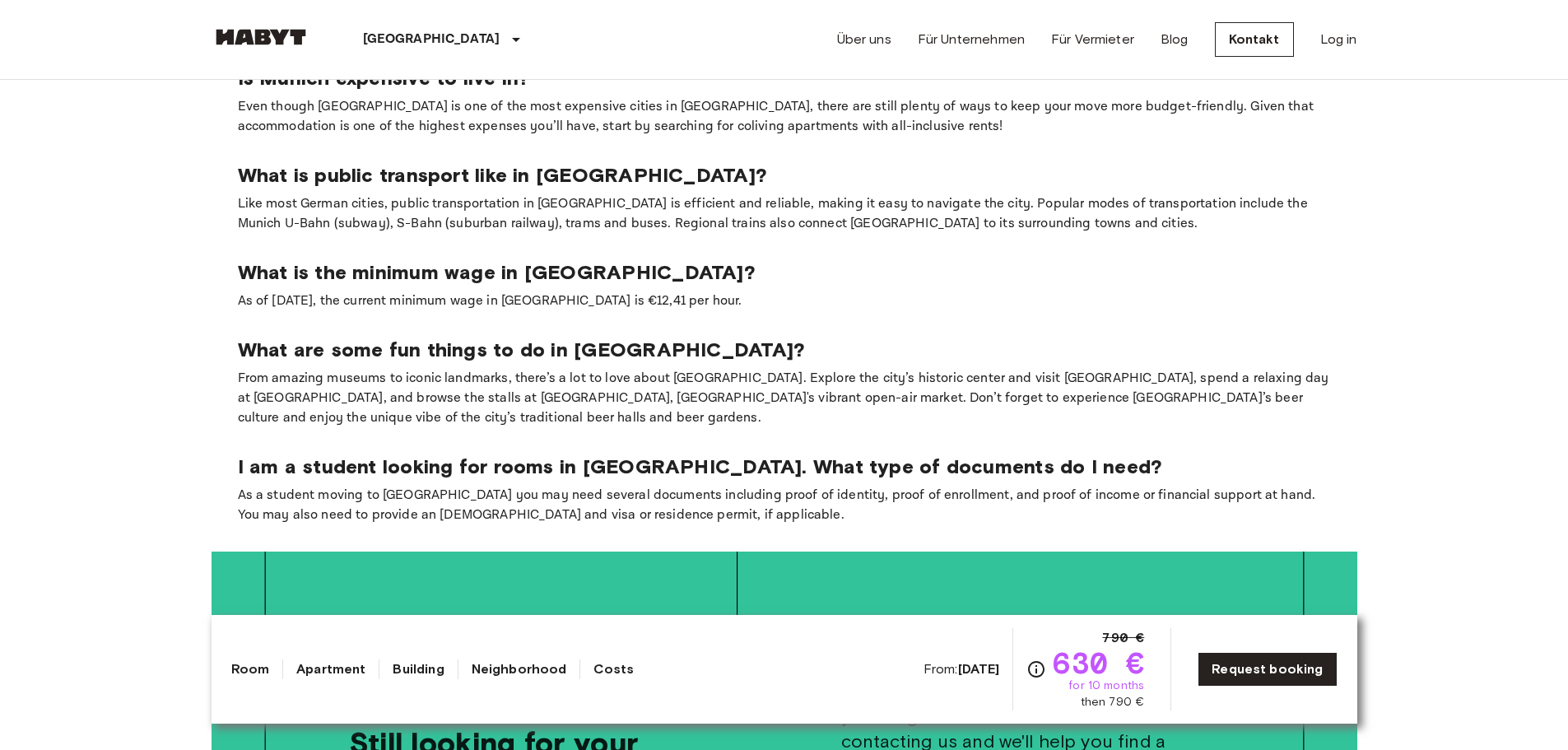
scroll to position [2222, 0]
